Goal: Entertainment & Leisure: Browse casually

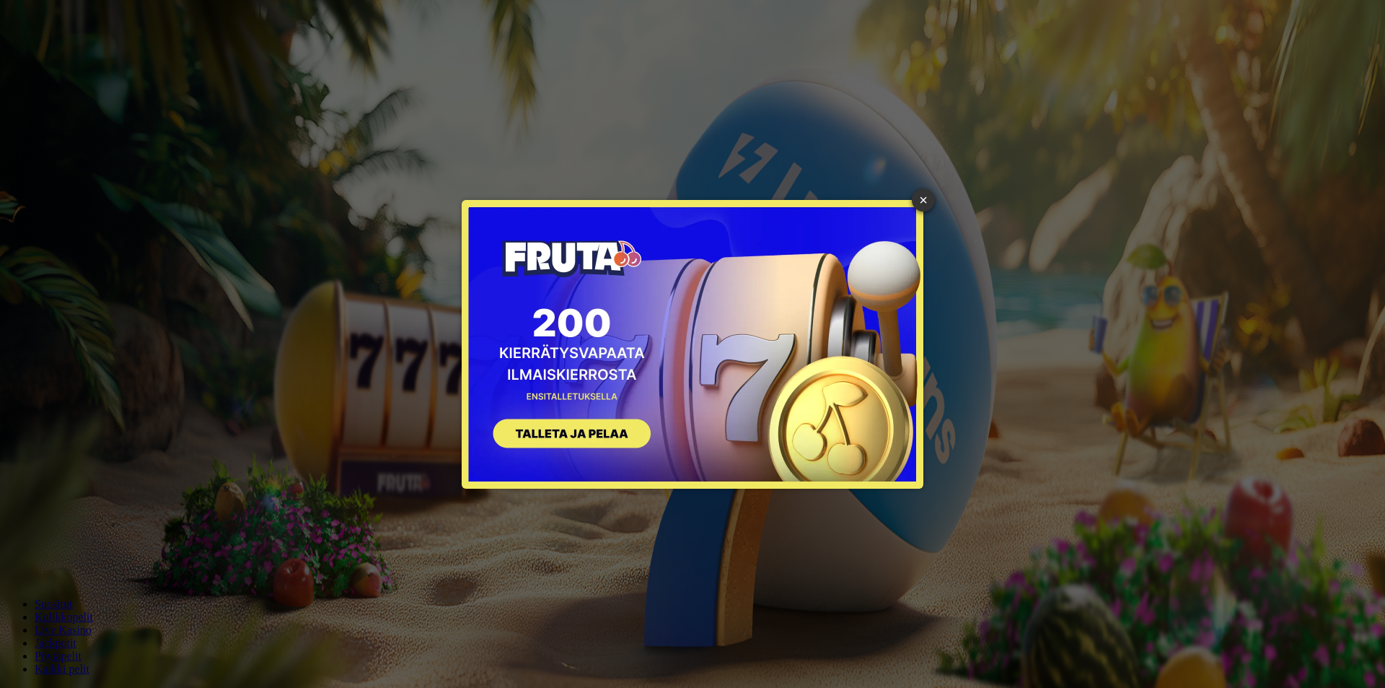
click at [379, 353] on div "× SIGN UP" at bounding box center [692, 344] width 1363 height 666
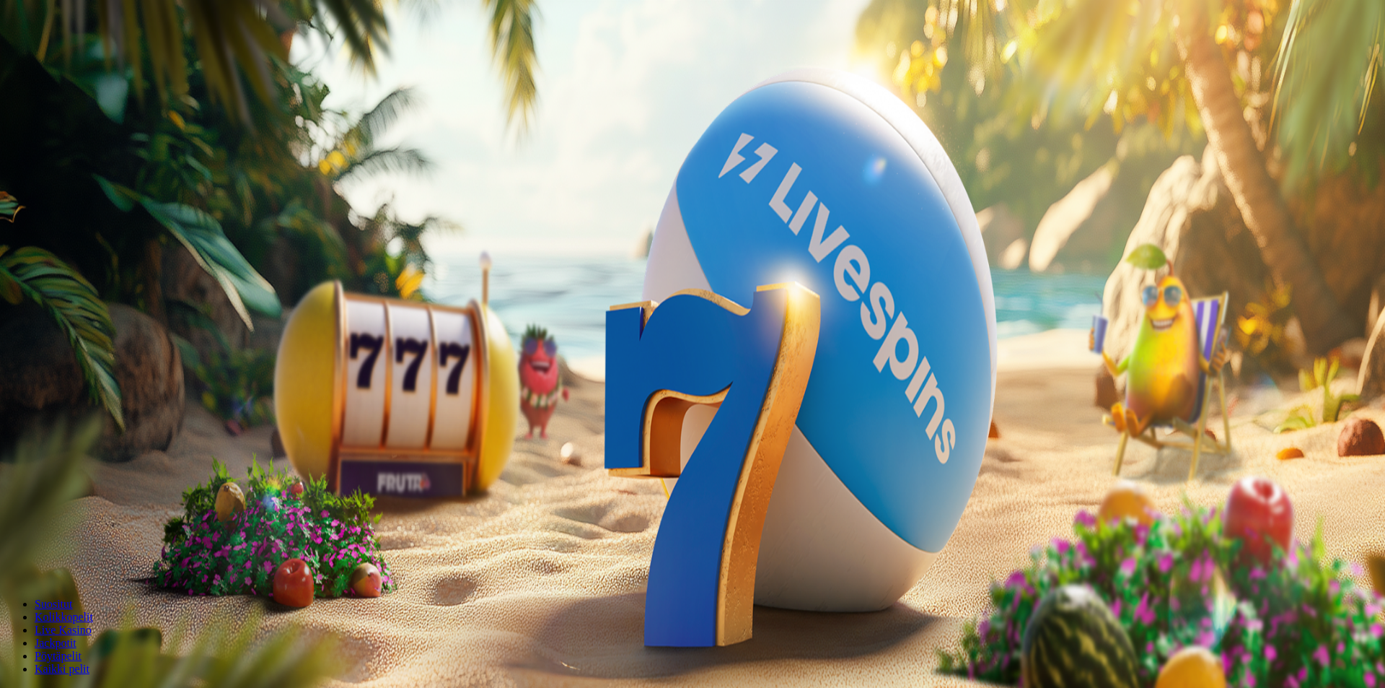
click at [103, 58] on span "Kirjaudu" at bounding box center [99, 52] width 35 height 11
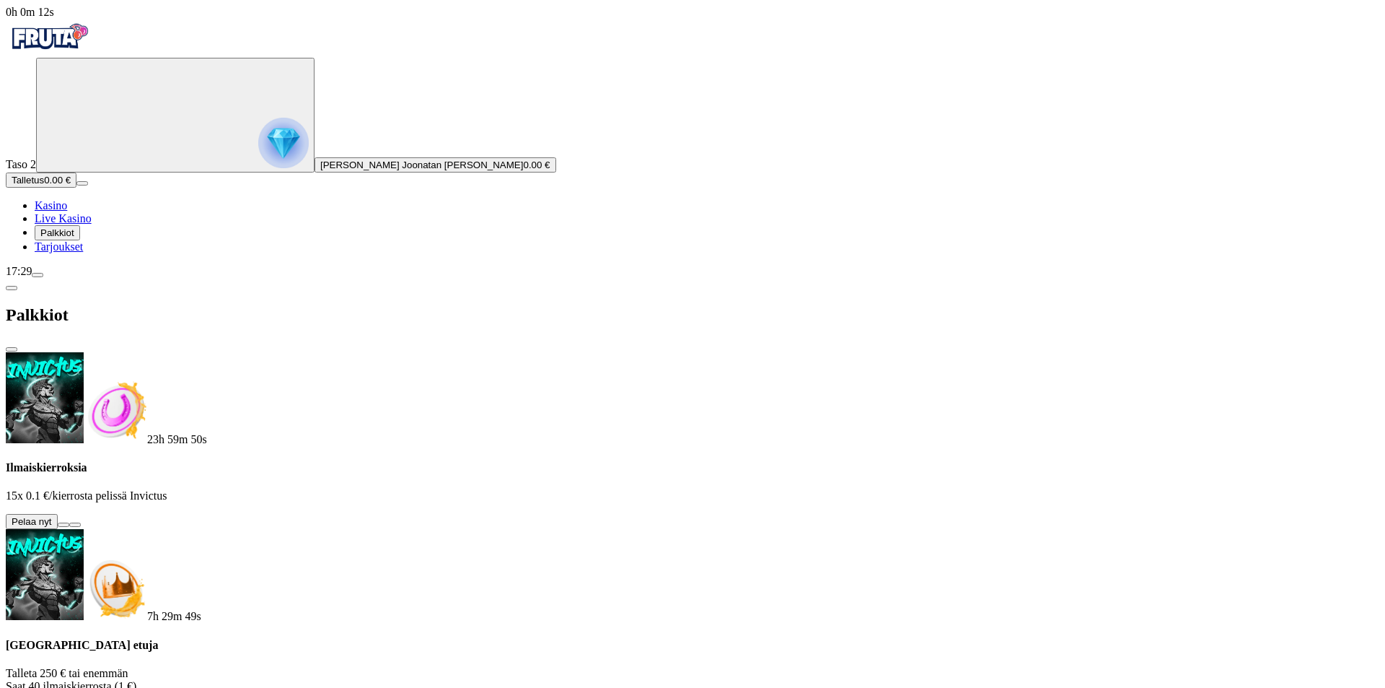
click at [69, 522] on button at bounding box center [64, 524] width 12 height 4
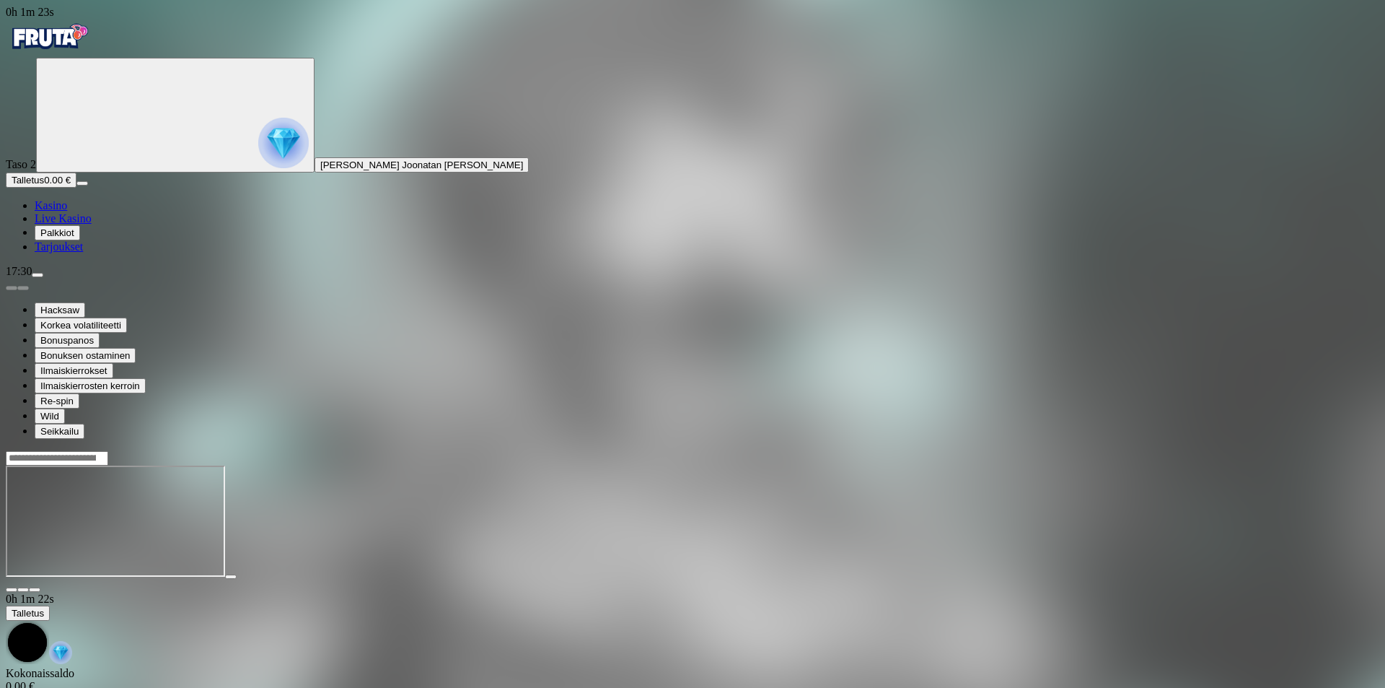
click at [67, 211] on span "Kasino" at bounding box center [51, 205] width 32 height 12
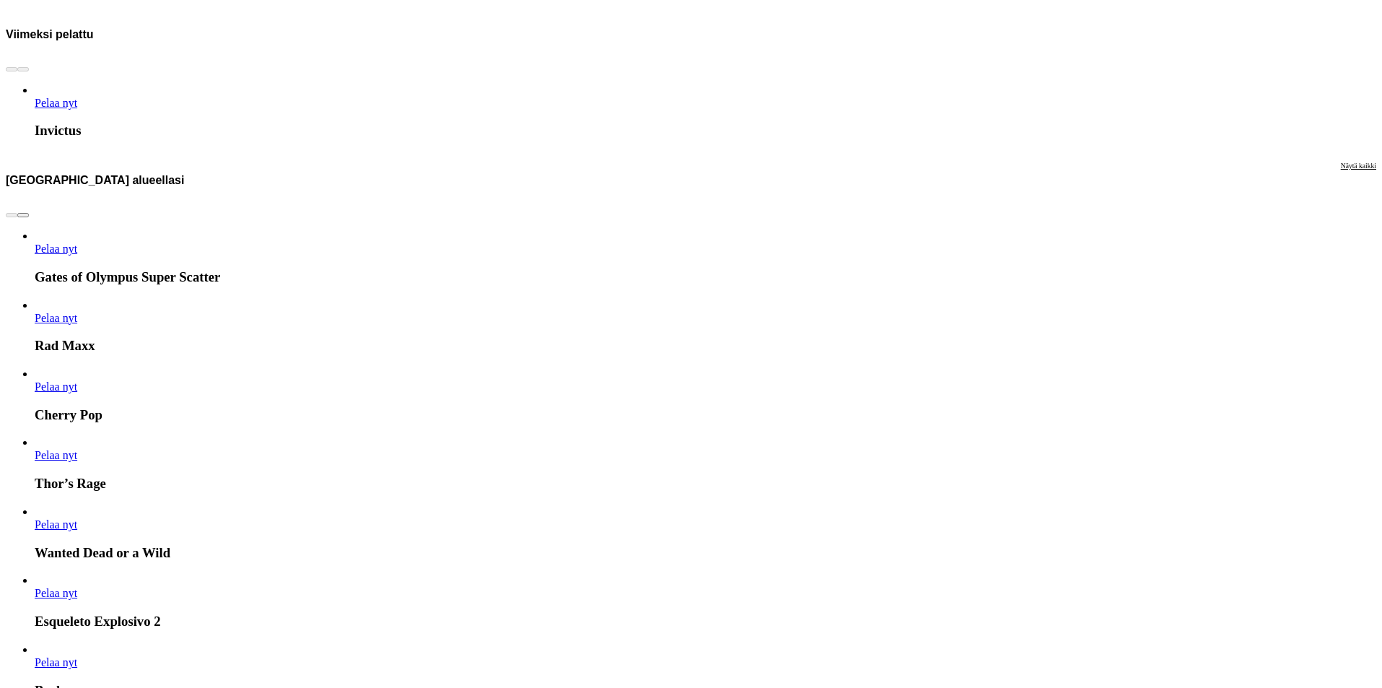
scroll to position [938, 0]
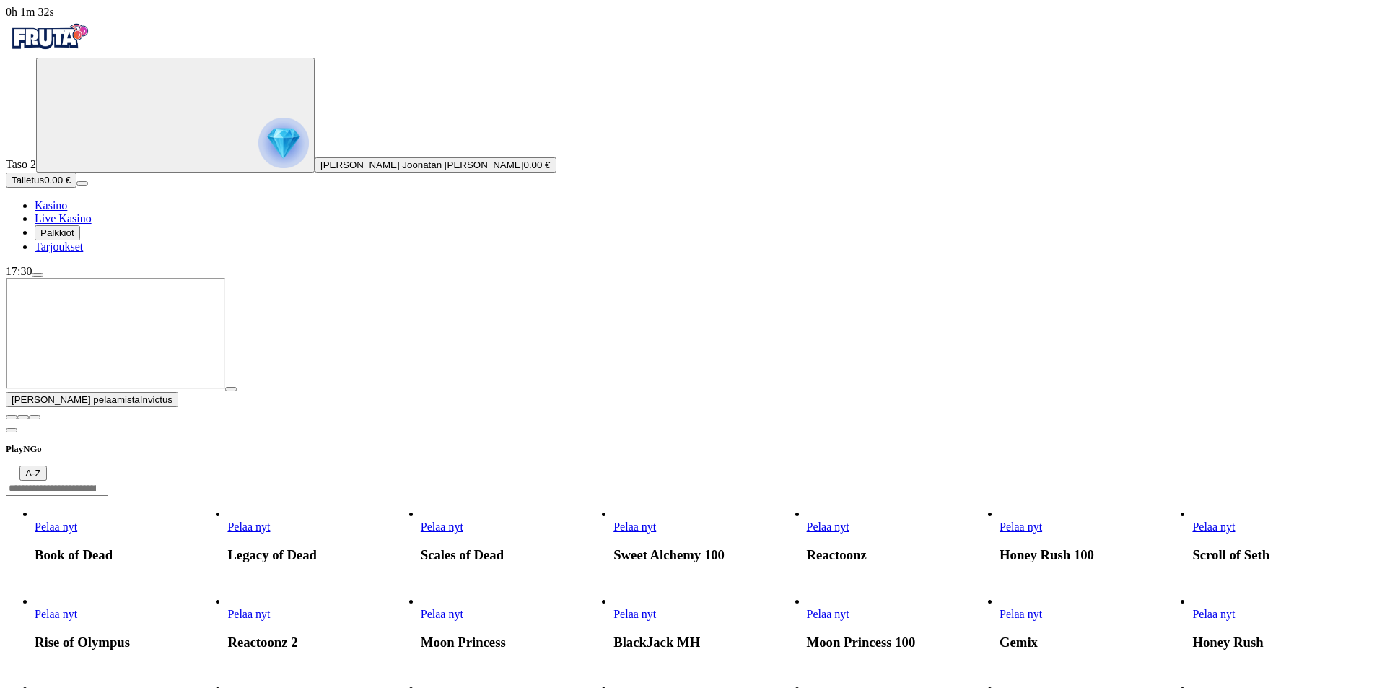
click at [270, 520] on link "Pelaa nyt" at bounding box center [248, 526] width 43 height 12
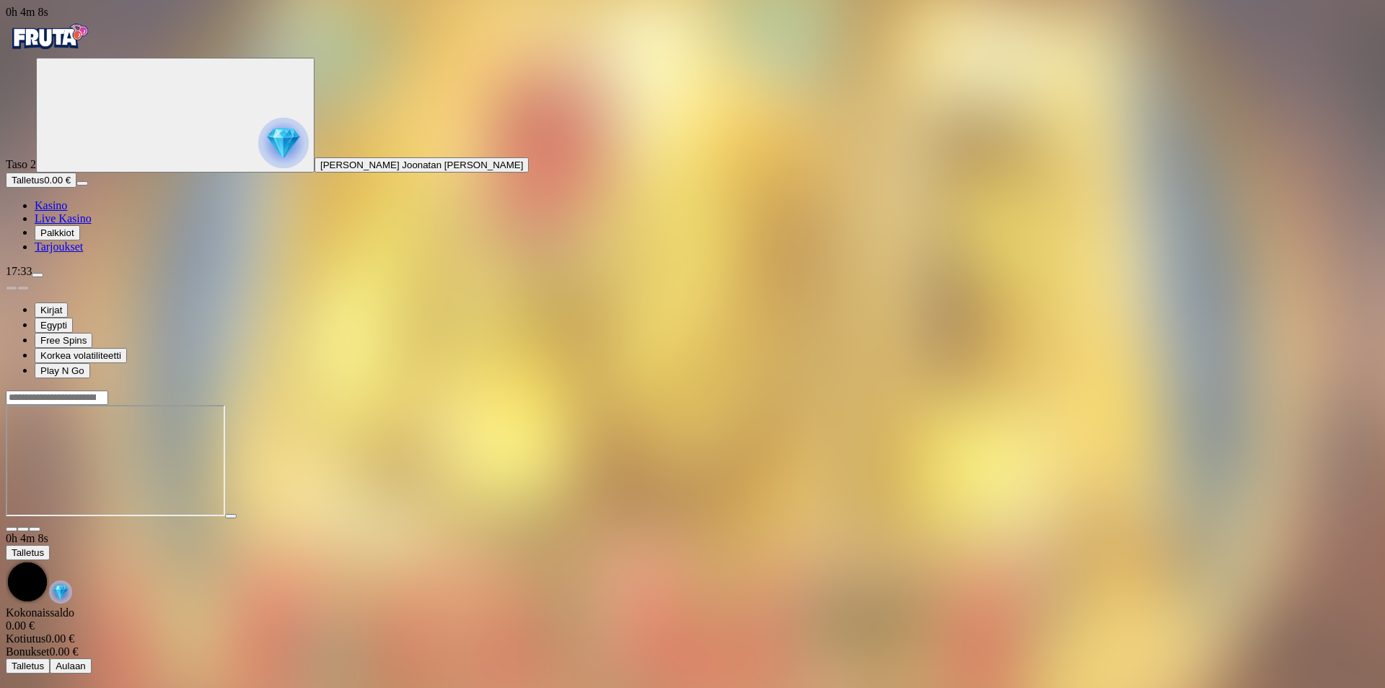
click at [258, 158] on img "Primary" at bounding box center [283, 143] width 50 height 50
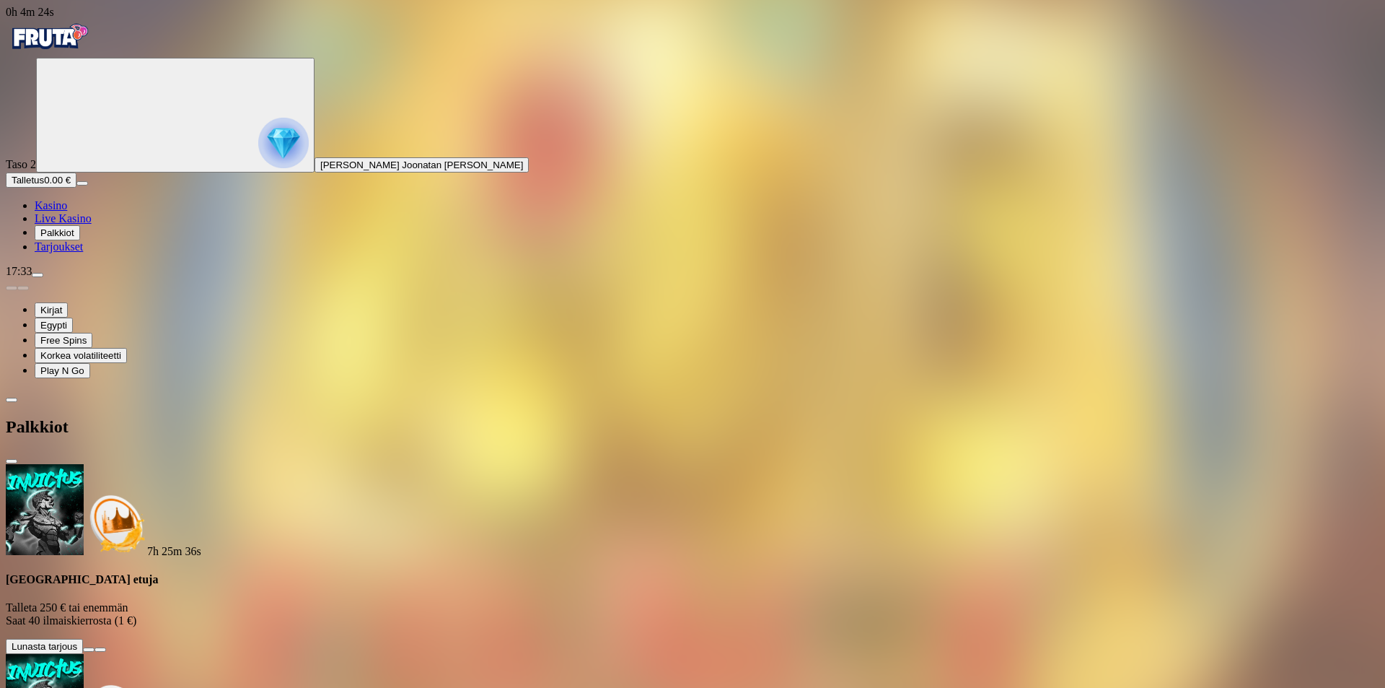
drag, startPoint x: 281, startPoint y: 524, endPoint x: 757, endPoint y: 274, distance: 537.0
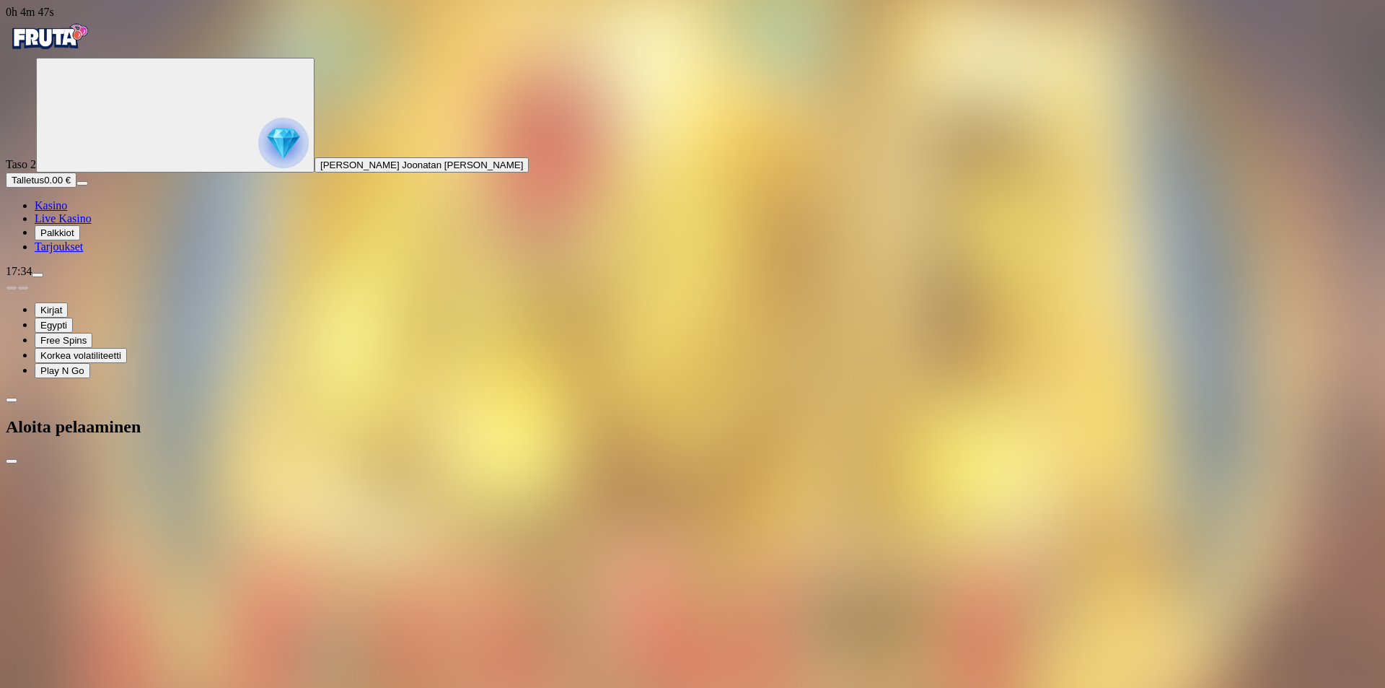
click at [57, 253] on div "Taso 2 [PERSON_NAME] [PERSON_NAME] Talletus 0.00 € Kasino Live Kasino Palkkiot …" at bounding box center [693, 156] width 1374 height 196
click at [12, 461] on span "close icon" at bounding box center [12, 461] width 0 height 0
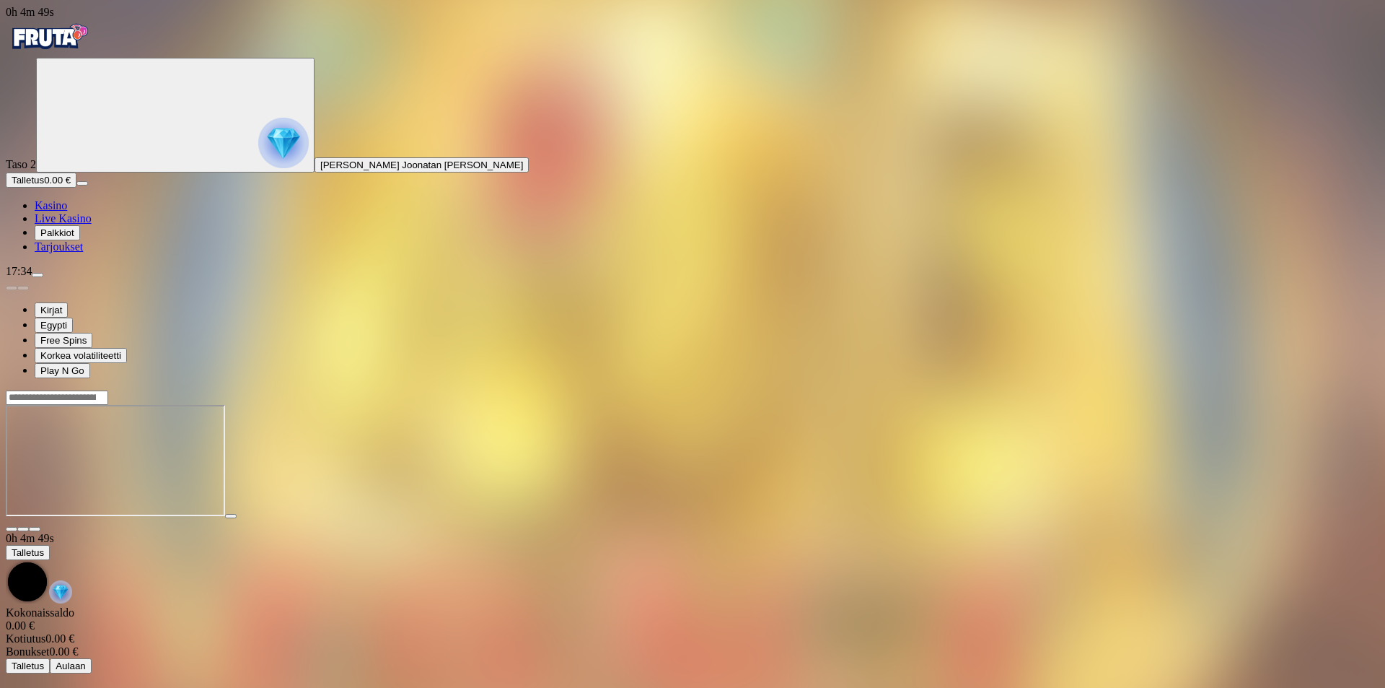
click at [36, 158] on span "Taso 2" at bounding box center [21, 164] width 30 height 12
click at [258, 159] on img "Primary" at bounding box center [283, 143] width 50 height 50
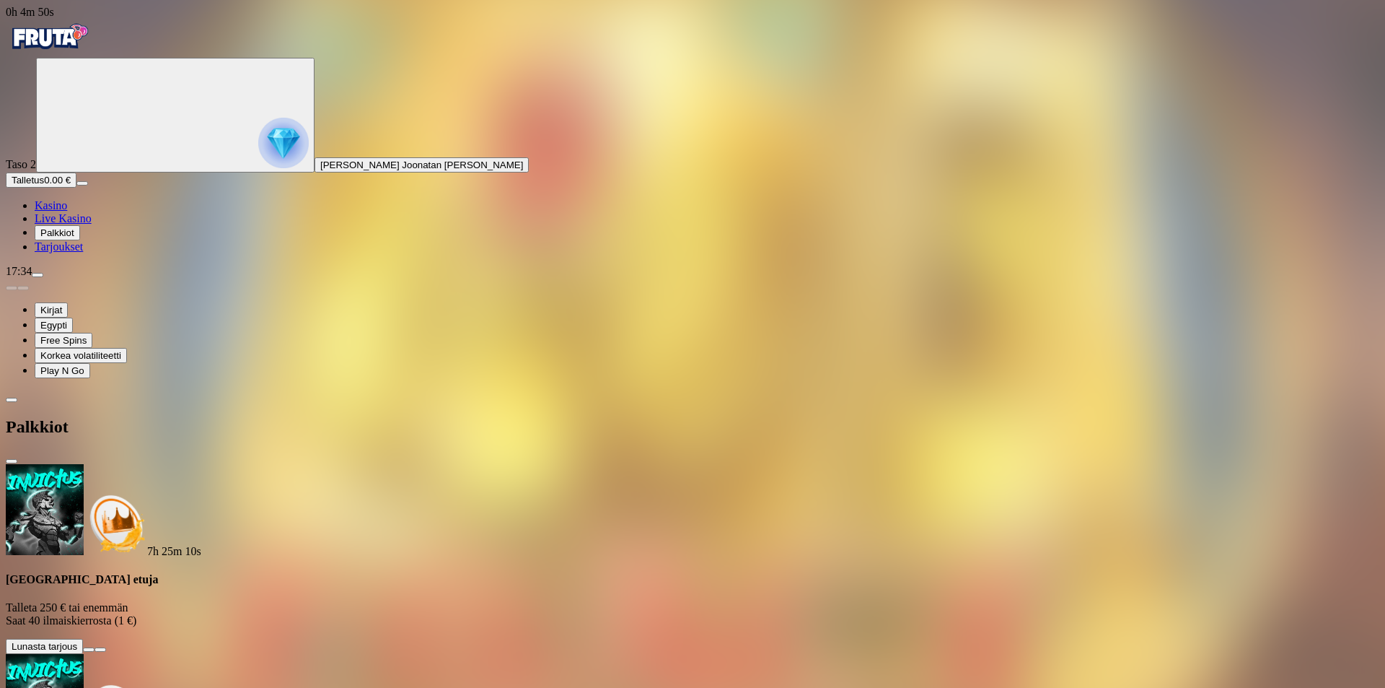
scroll to position [60, 0]
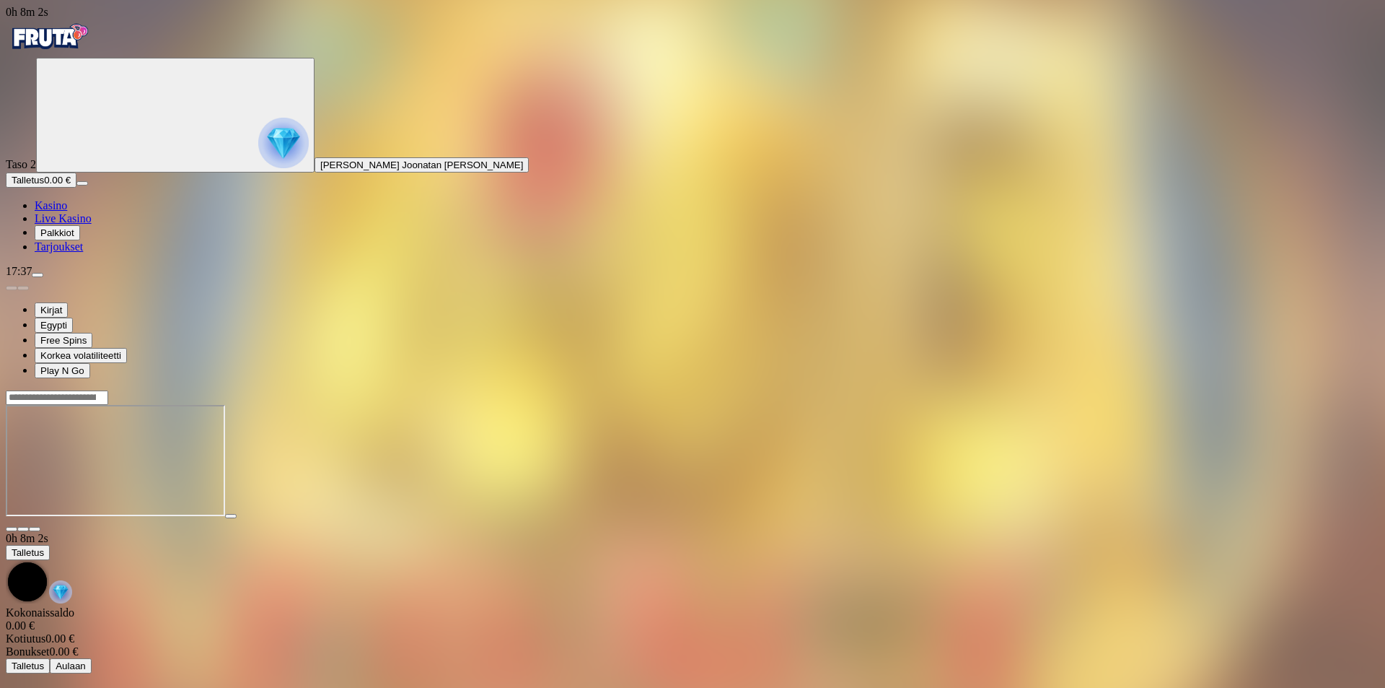
click at [84, 37] on img "Primary" at bounding box center [49, 37] width 87 height 36
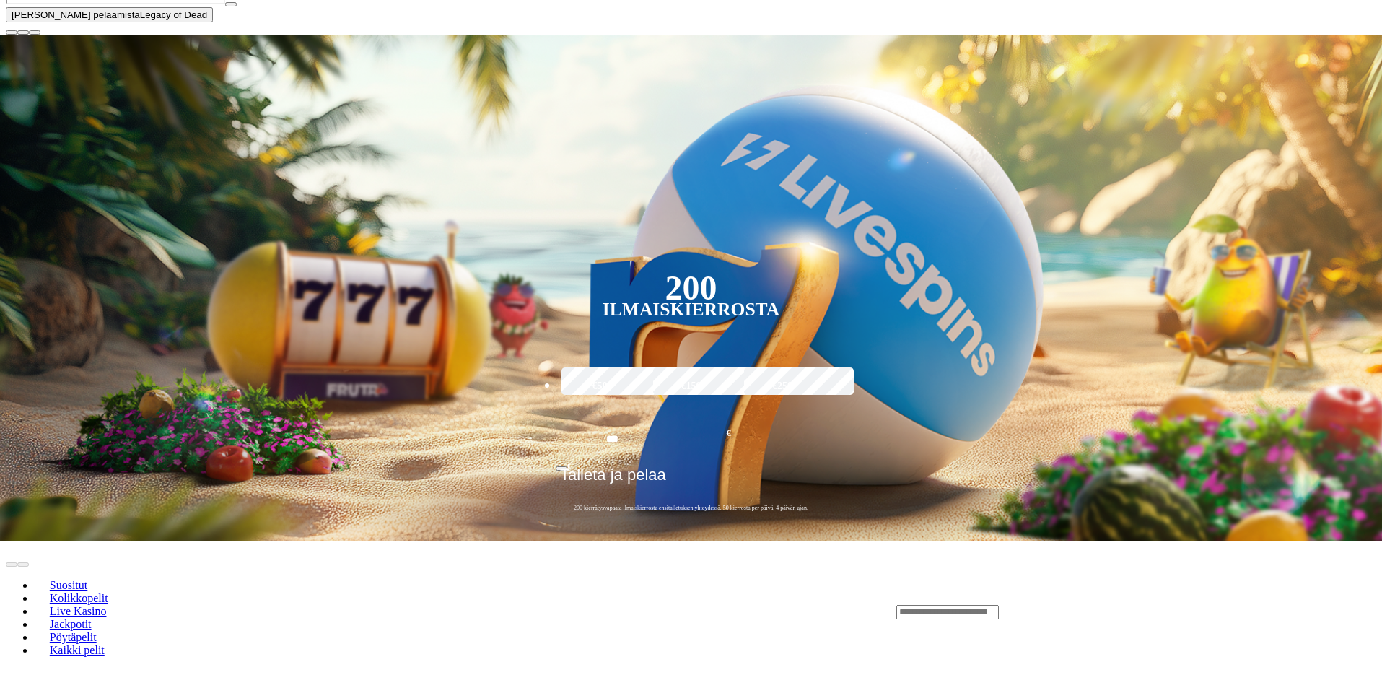
scroll to position [433, 0]
